Goal: Information Seeking & Learning: Learn about a topic

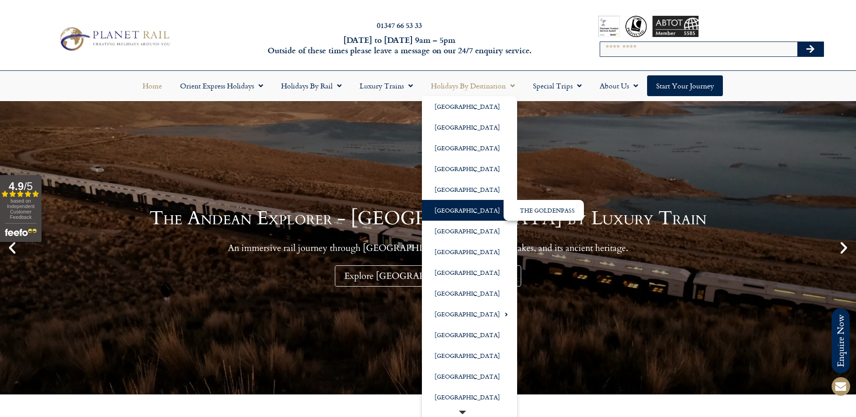
click at [447, 212] on link "[GEOGRAPHIC_DATA]" at bounding box center [469, 210] width 95 height 21
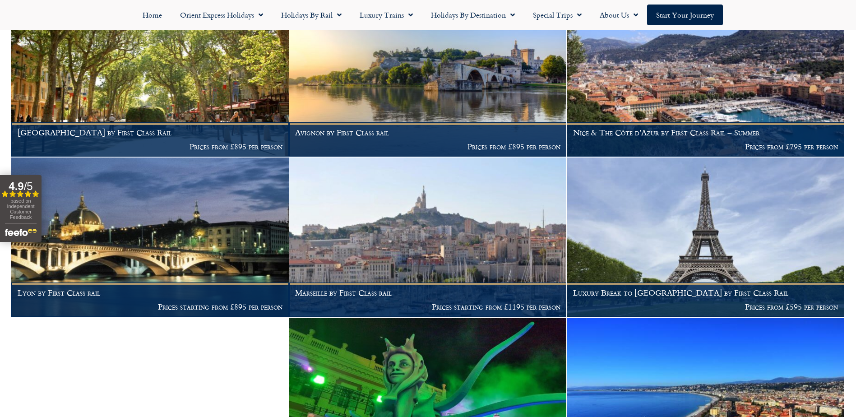
scroll to position [1149, 0]
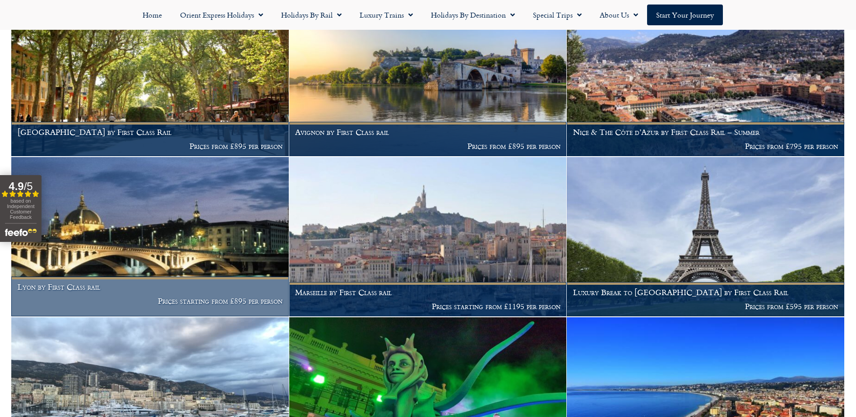
click at [121, 237] on img at bounding box center [150, 236] width 278 height 159
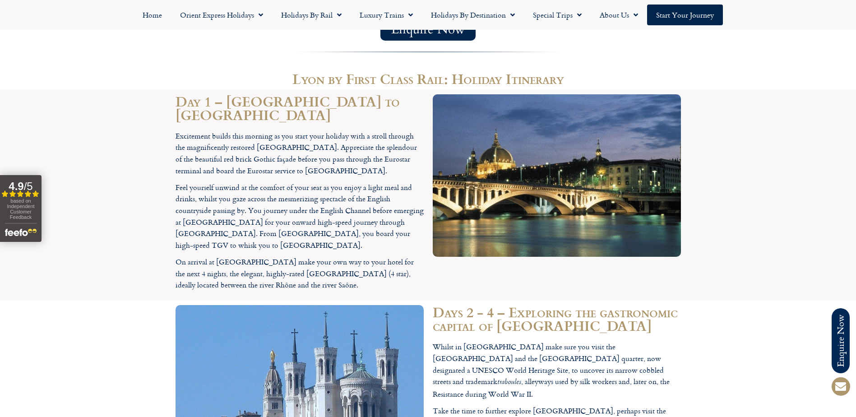
scroll to position [813, 0]
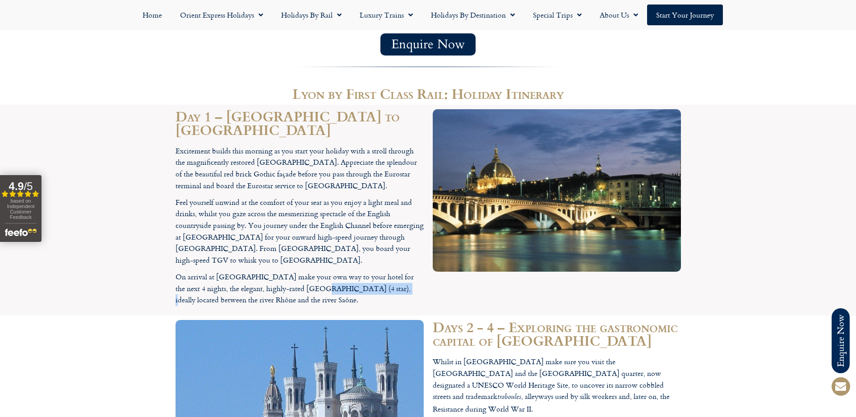
drag, startPoint x: 297, startPoint y: 226, endPoint x: 376, endPoint y: 224, distance: 78.6
click at [376, 271] on p "On arrival at [GEOGRAPHIC_DATA] make your own way to your hotel for the next 4 …" at bounding box center [300, 288] width 248 height 35
drag, startPoint x: 376, startPoint y: 224, endPoint x: 359, endPoint y: 228, distance: 16.6
copy p "[GEOGRAPHIC_DATA]"
drag, startPoint x: 214, startPoint y: 214, endPoint x: 285, endPoint y: 214, distance: 71.3
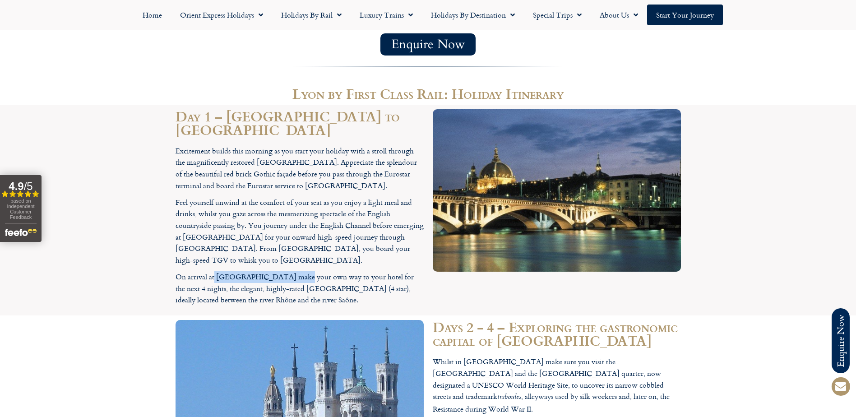
click at [285, 271] on p "On arrival at [GEOGRAPHIC_DATA] make your own way to your hotel for the next 4 …" at bounding box center [300, 288] width 248 height 35
drag, startPoint x: 285, startPoint y: 214, endPoint x: 264, endPoint y: 214, distance: 21.2
copy p "[GEOGRAPHIC_DATA]"
